Goal: Transaction & Acquisition: Obtain resource

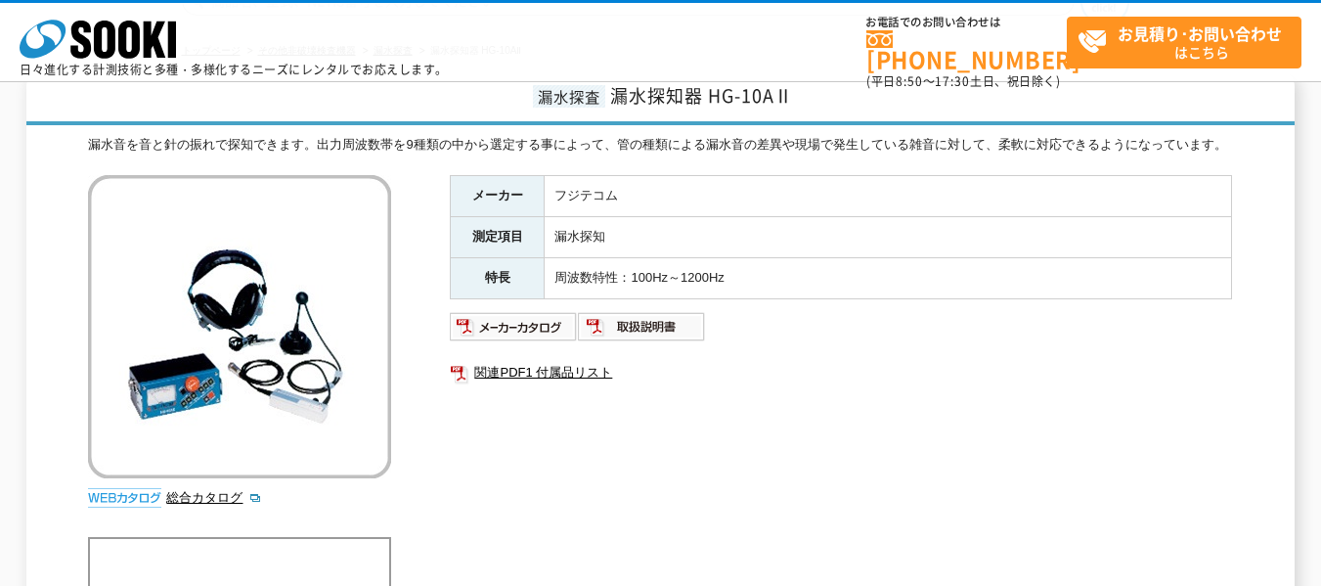
scroll to position [196, 0]
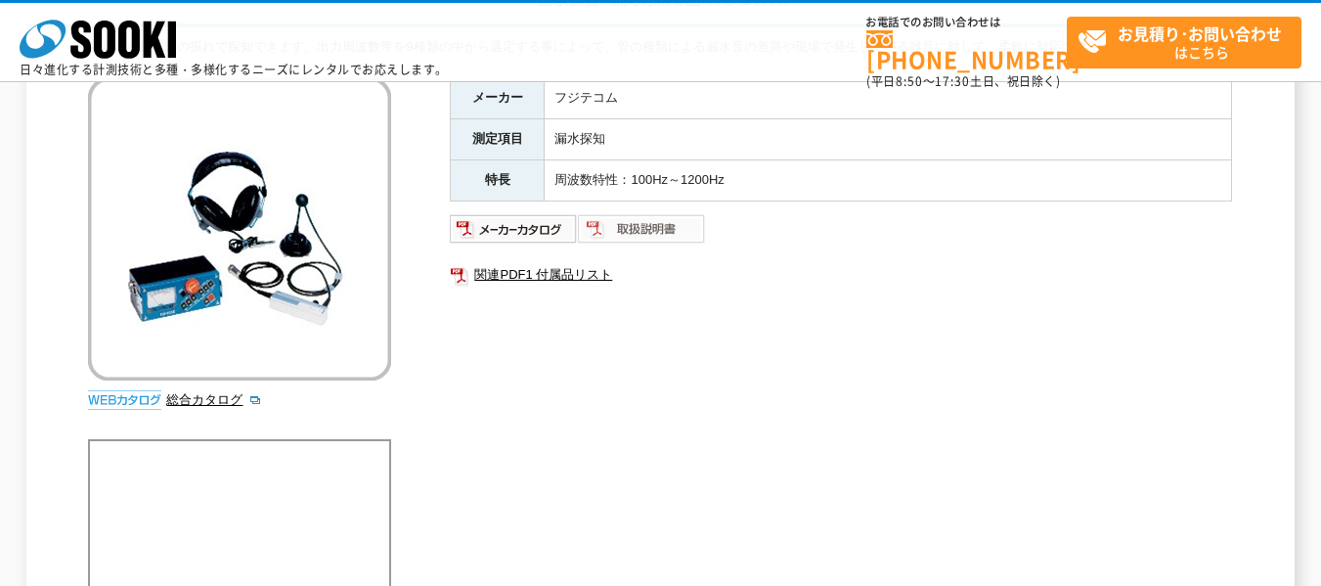
click at [608, 237] on img at bounding box center [642, 228] width 128 height 31
click at [537, 234] on img at bounding box center [514, 228] width 128 height 31
click at [653, 236] on img at bounding box center [642, 228] width 128 height 31
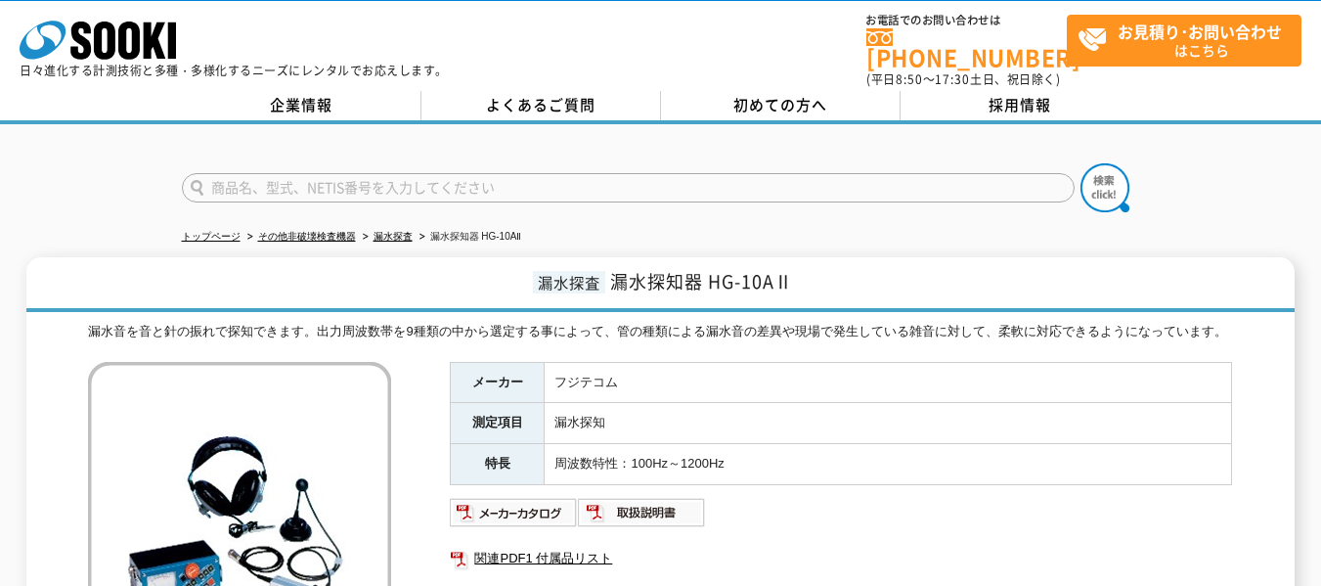
scroll to position [0, 0]
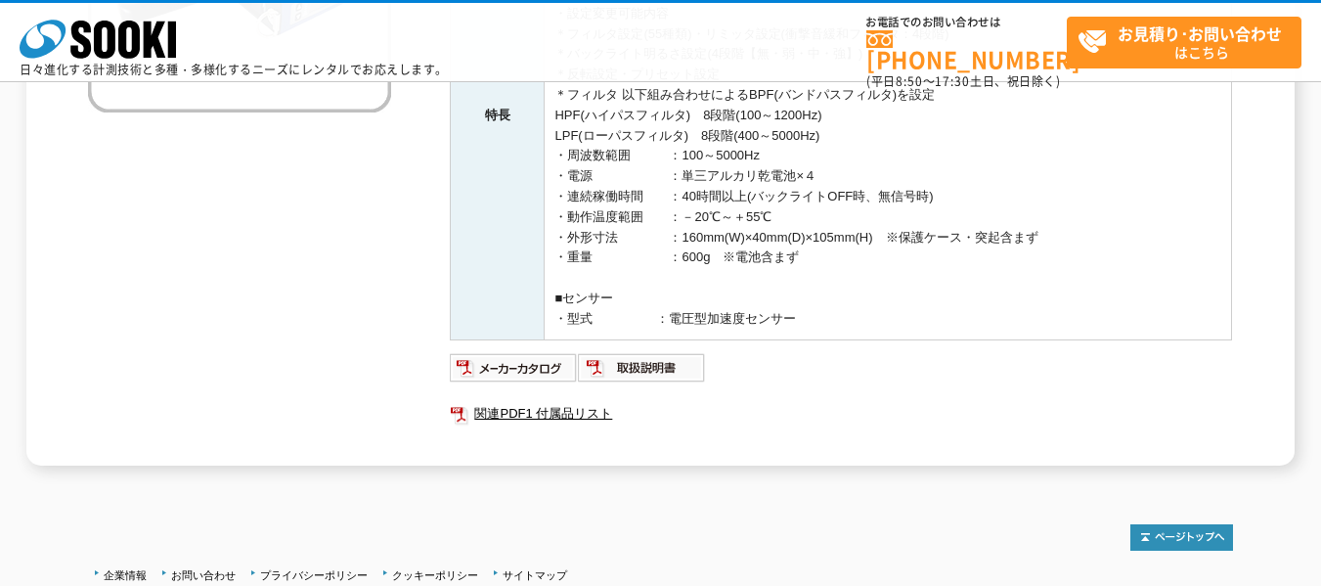
scroll to position [489, 0]
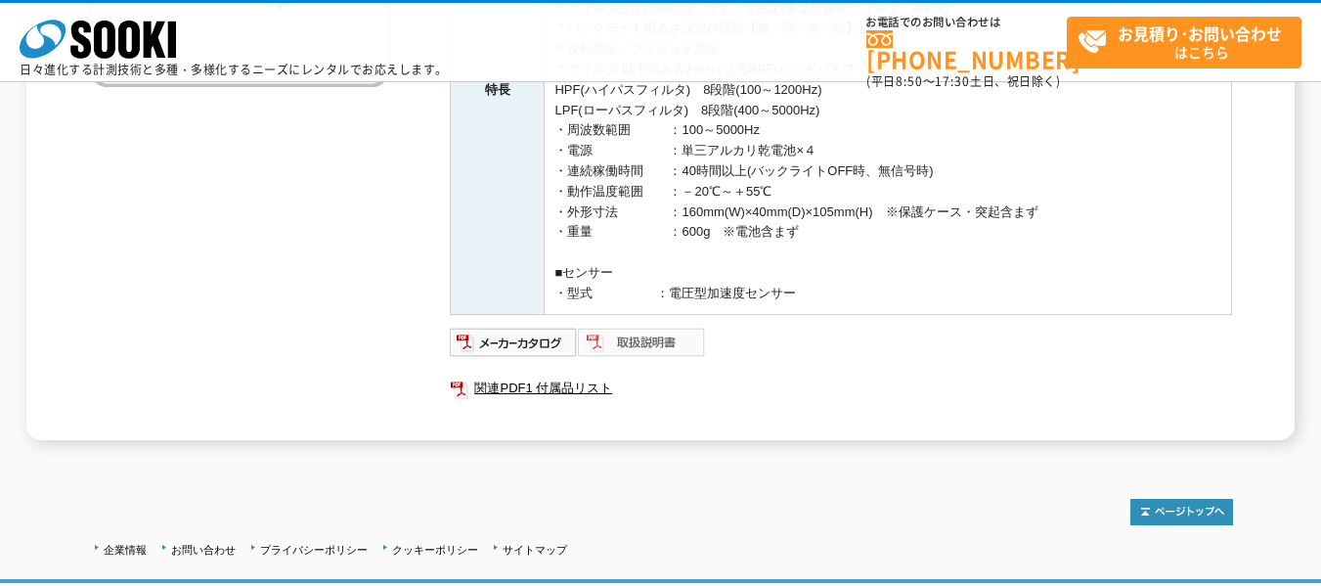
click at [612, 351] on img at bounding box center [642, 342] width 128 height 31
